Goal: Find specific page/section: Find specific page/section

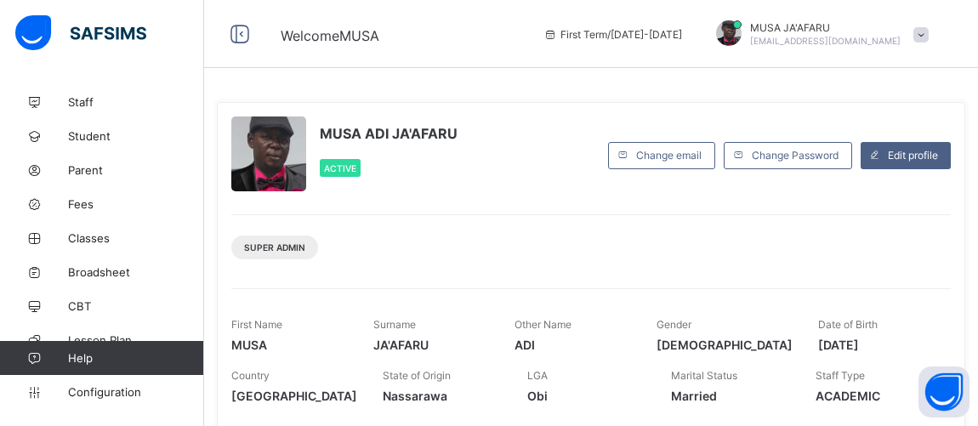
click at [730, 382] on span at bounding box center [730, 385] width 119 height 7
click at [727, 389] on span "Married" at bounding box center [730, 396] width 119 height 14
click at [107, 273] on span "Broadsheet" at bounding box center [136, 272] width 136 height 14
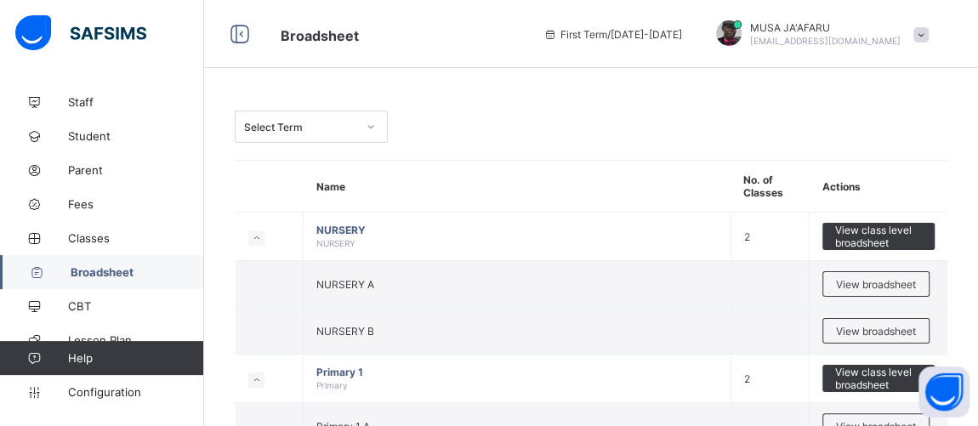
click at [72, 271] on span "Broadsheet" at bounding box center [138, 272] width 134 height 14
click at [110, 279] on link "Broadsheet" at bounding box center [102, 272] width 204 height 34
click at [84, 275] on span "Broadsheet" at bounding box center [138, 272] width 134 height 14
click at [81, 268] on span "Broadsheet" at bounding box center [138, 272] width 134 height 14
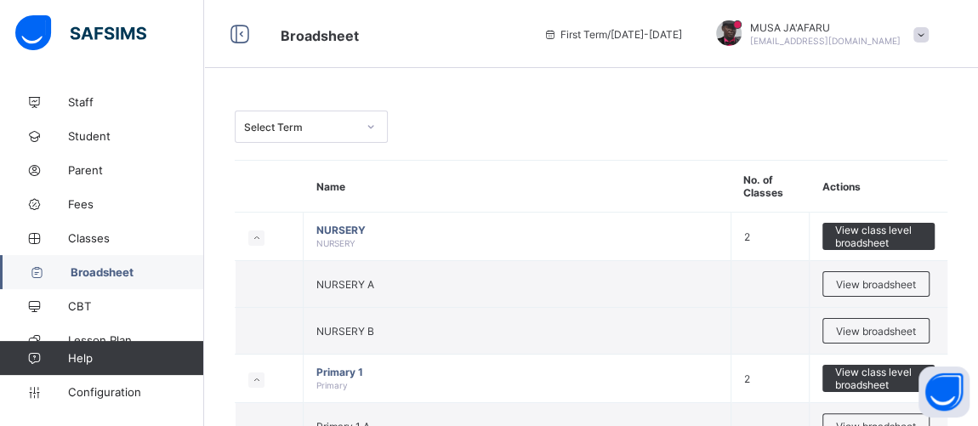
click at [115, 279] on link "Broadsheet" at bounding box center [102, 272] width 204 height 34
click at [99, 240] on span "Classes" at bounding box center [136, 238] width 136 height 14
click at [104, 270] on span "Broadsheet" at bounding box center [138, 272] width 134 height 14
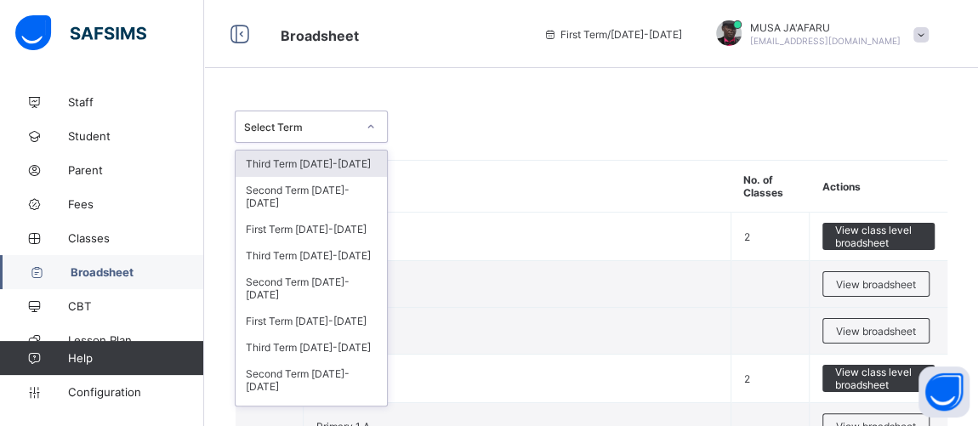
click at [287, 122] on div "Select Term" at bounding box center [300, 127] width 112 height 13
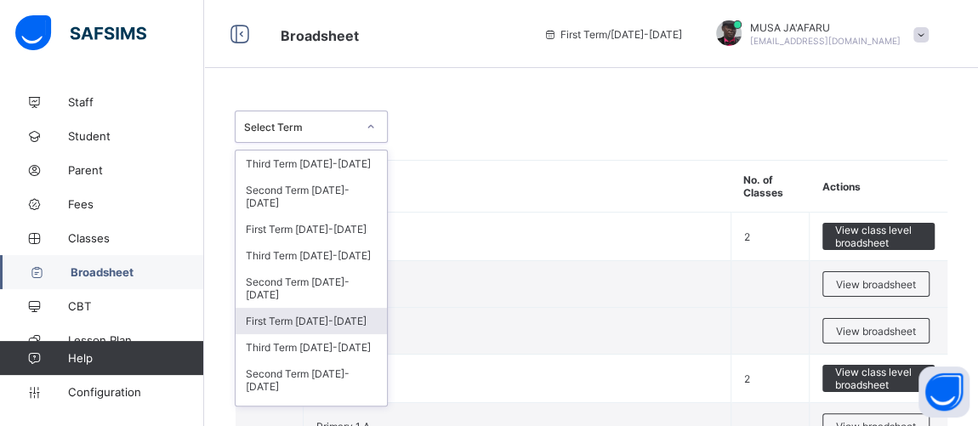
click at [278, 308] on div "First Term [DATE]-[DATE]" at bounding box center [311, 321] width 151 height 26
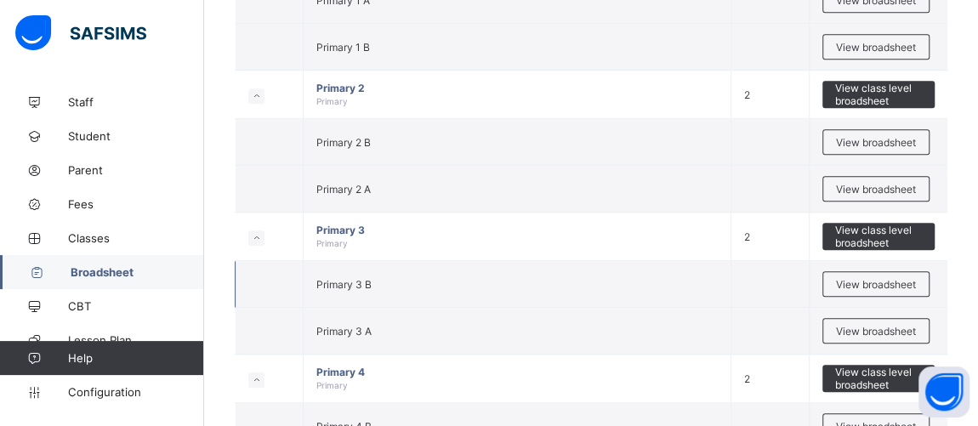
scroll to position [515, 0]
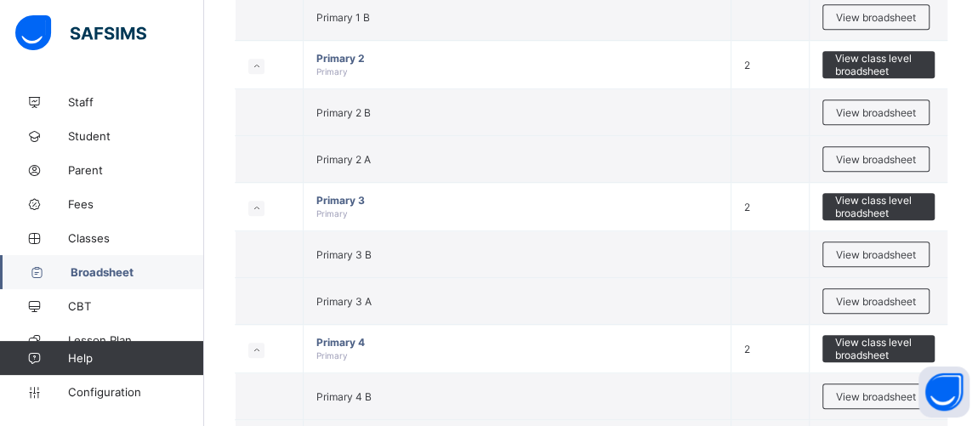
click at [910, 300] on span "View broadsheet" at bounding box center [876, 301] width 80 height 13
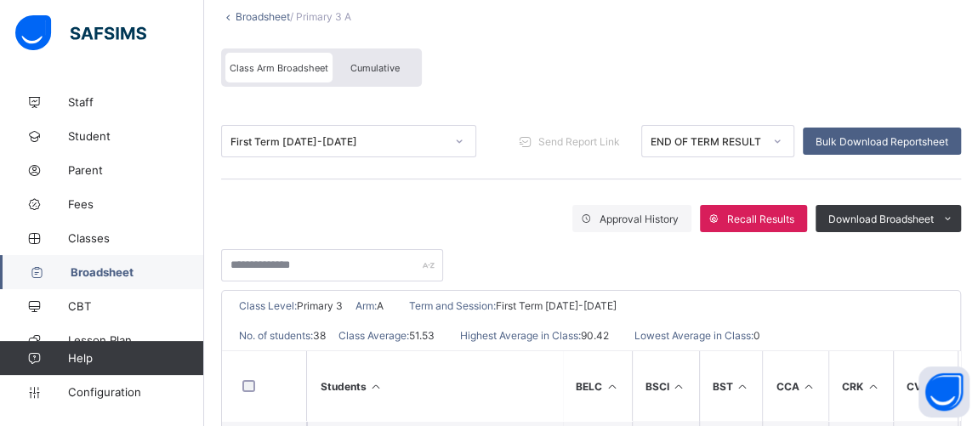
scroll to position [128, 0]
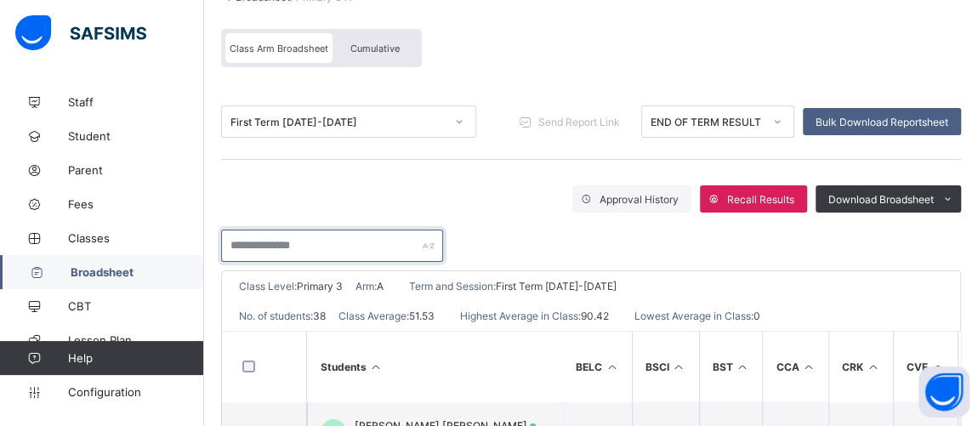
click at [289, 238] on input "text" at bounding box center [332, 246] width 222 height 32
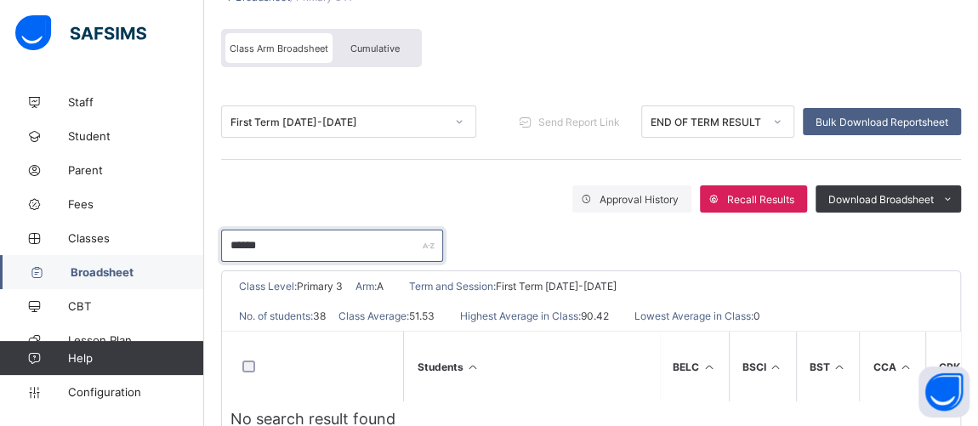
type input "*******"
click at [317, 246] on input "*******" at bounding box center [332, 246] width 222 height 32
click at [327, 244] on input "*******" at bounding box center [332, 246] width 222 height 32
